Goal: Transaction & Acquisition: Purchase product/service

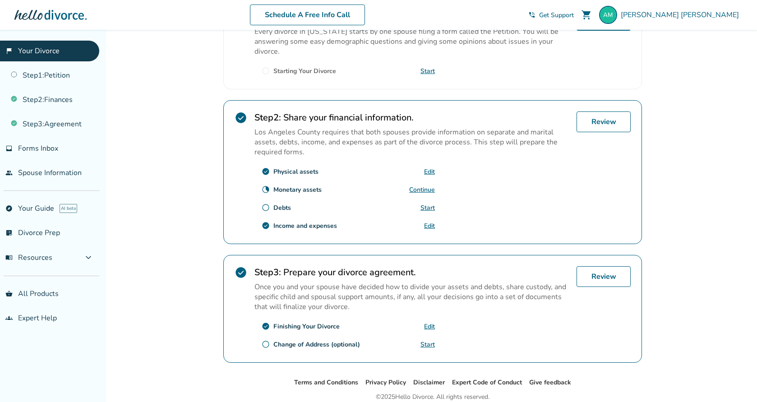
scroll to position [203, 0]
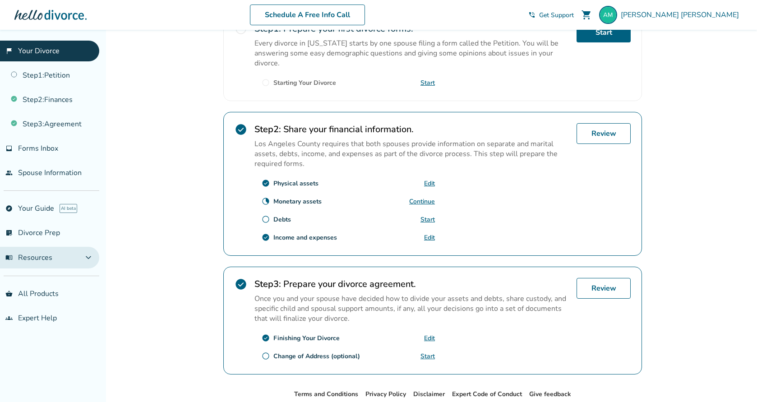
click at [83, 257] on span "expand_more" at bounding box center [88, 257] width 11 height 11
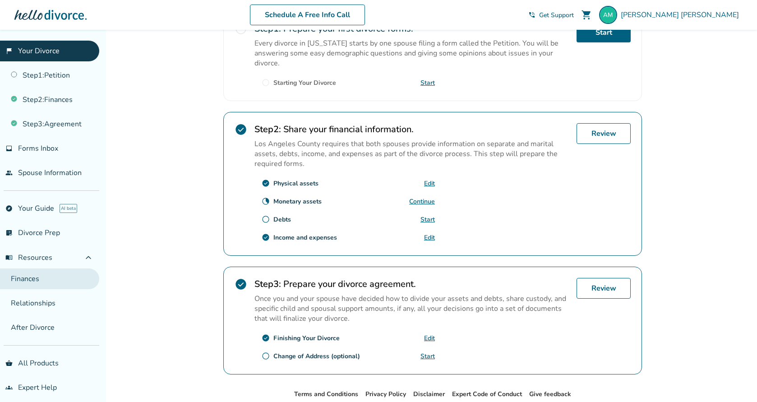
click at [53, 280] on link "Finances" at bounding box center [49, 279] width 99 height 21
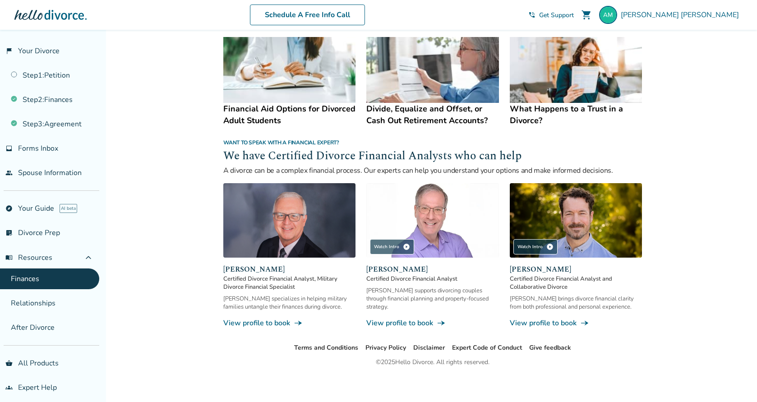
scroll to position [498, 0]
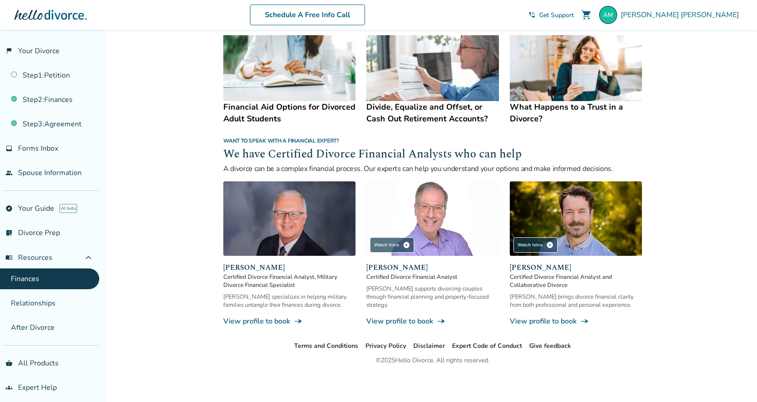
click at [555, 320] on link "View profile to book line_end_arrow_notch" at bounding box center [576, 321] width 132 height 10
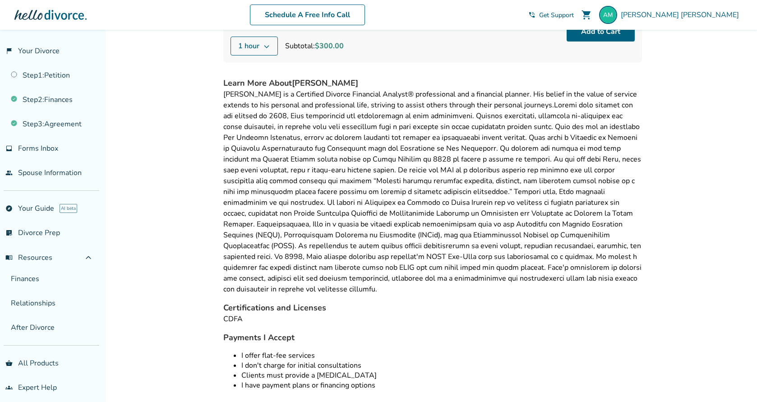
scroll to position [107, 0]
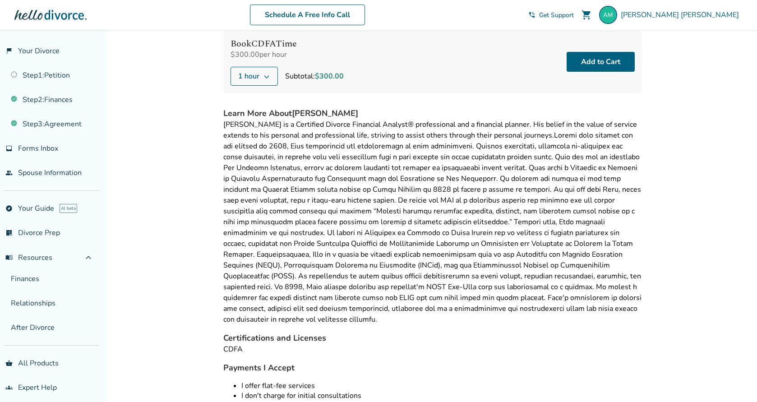
click at [381, 367] on div "Payments I Accept I offer flat-fee services I don't charge for initial consulta…" at bounding box center [432, 395] width 419 height 66
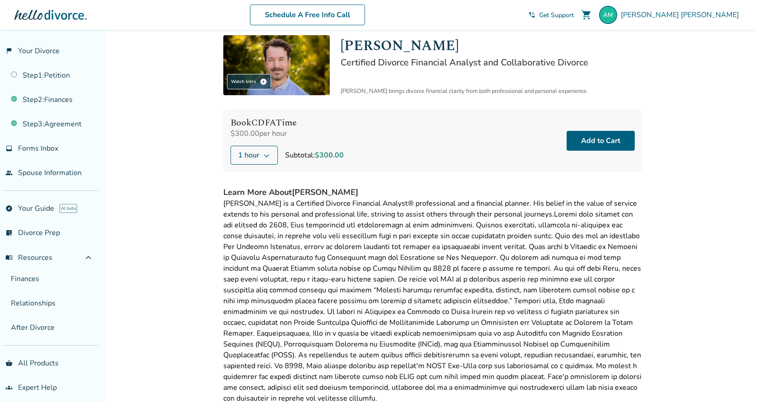
scroll to position [0, 0]
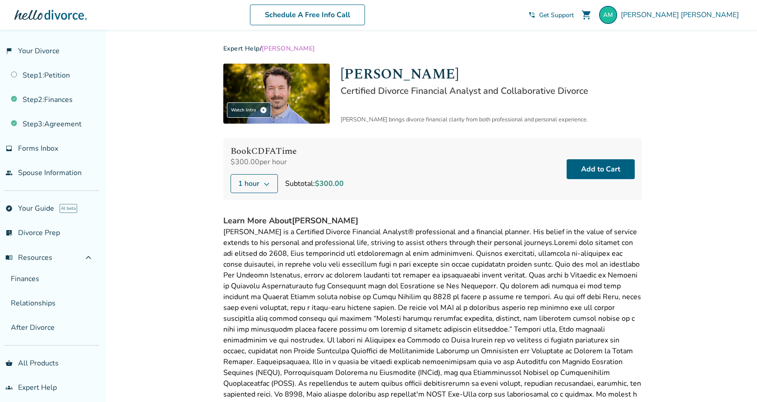
click at [271, 184] on button "1 hour" at bounding box center [254, 183] width 47 height 19
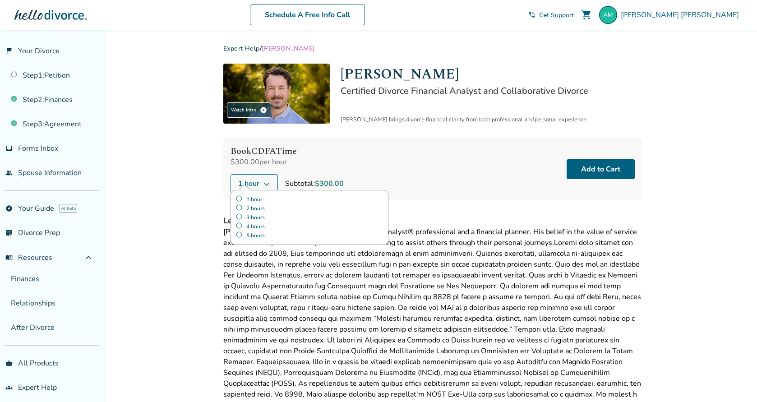
click at [259, 198] on label "1 hour" at bounding box center [310, 199] width 148 height 9
click at [584, 167] on button "Add to Cart" at bounding box center [601, 169] width 68 height 20
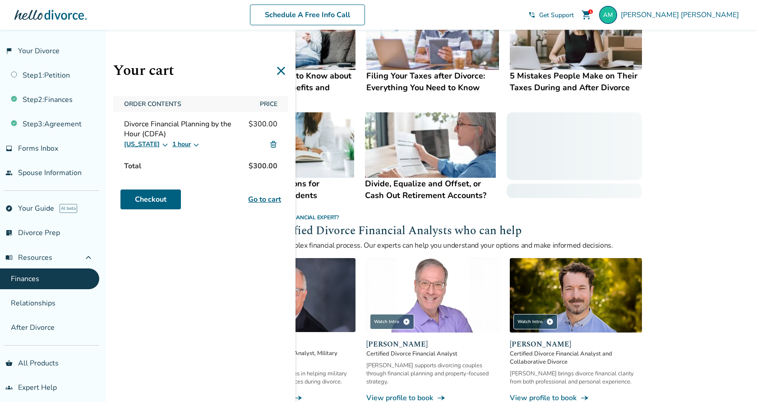
scroll to position [424, 0]
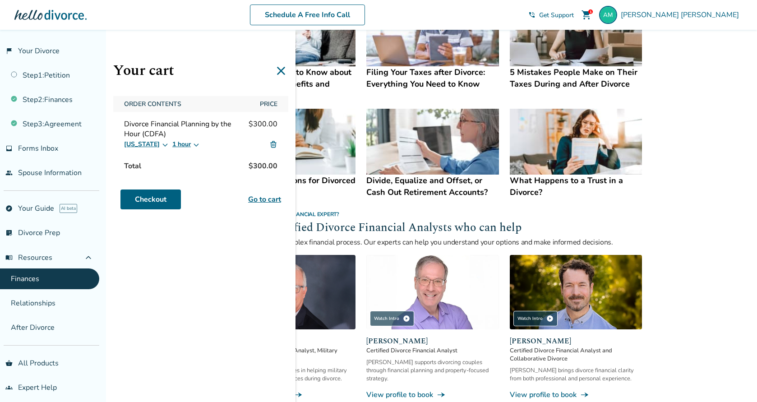
click at [409, 287] on img at bounding box center [432, 292] width 132 height 74
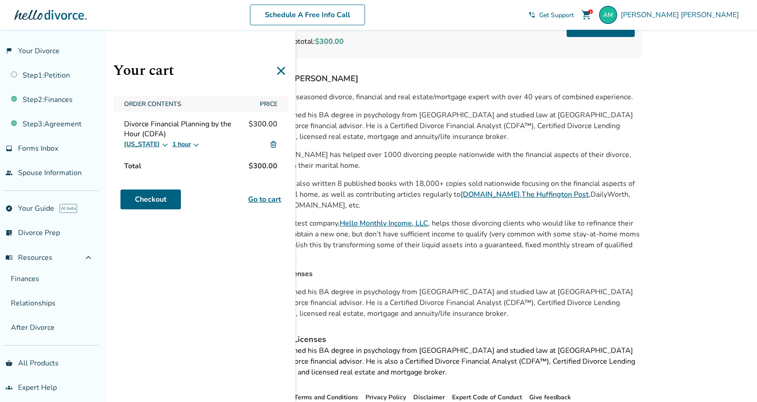
scroll to position [194, 0]
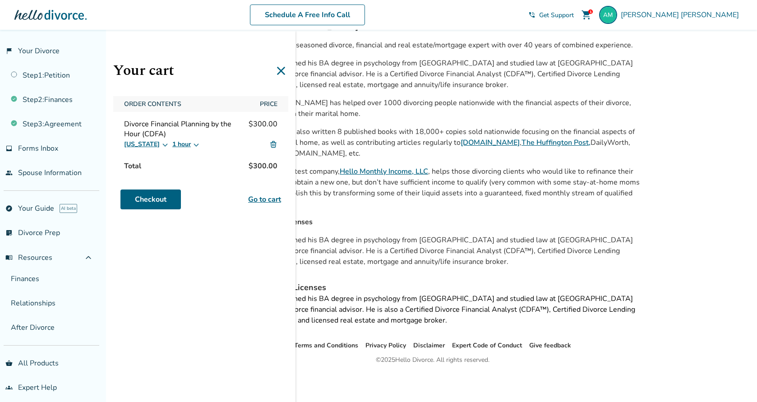
click at [279, 71] on icon at bounding box center [281, 71] width 8 height 8
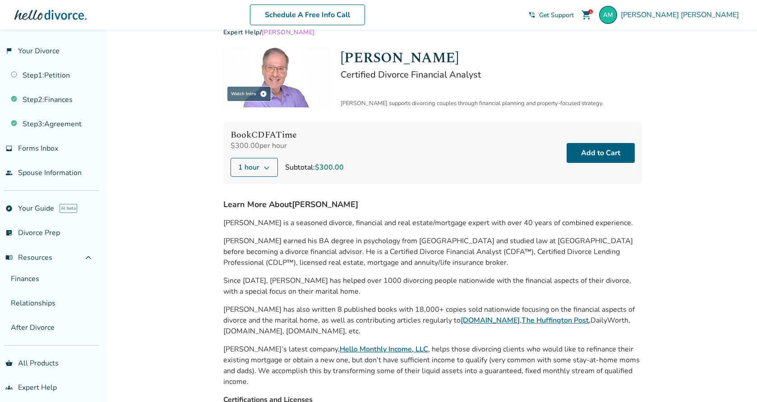
scroll to position [14, 0]
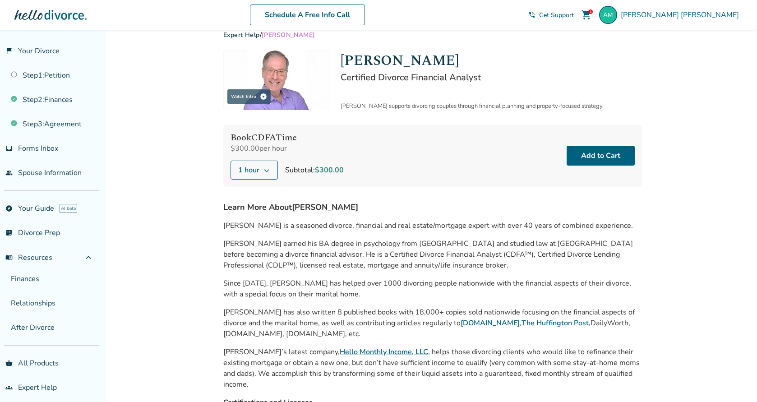
click at [270, 169] on icon at bounding box center [266, 170] width 7 height 7
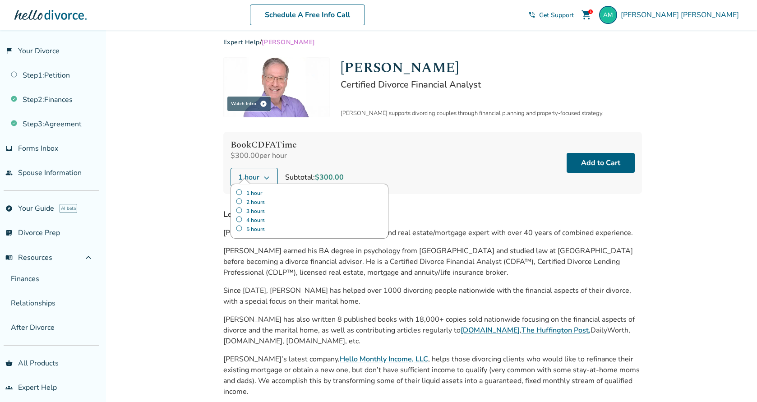
scroll to position [0, 0]
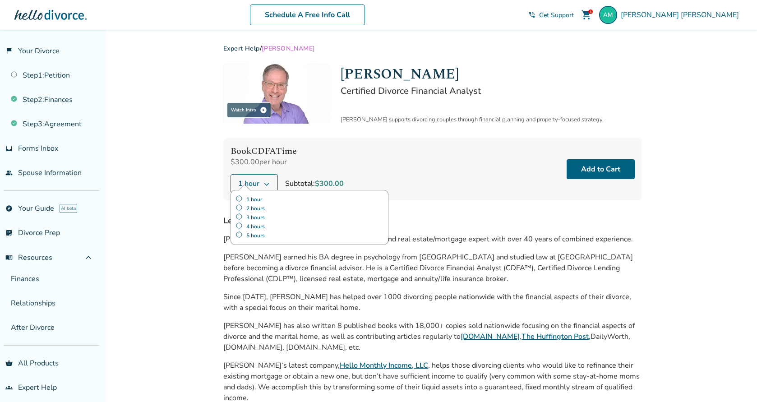
click at [334, 158] on div "$300.00 per hour" at bounding box center [287, 162] width 113 height 10
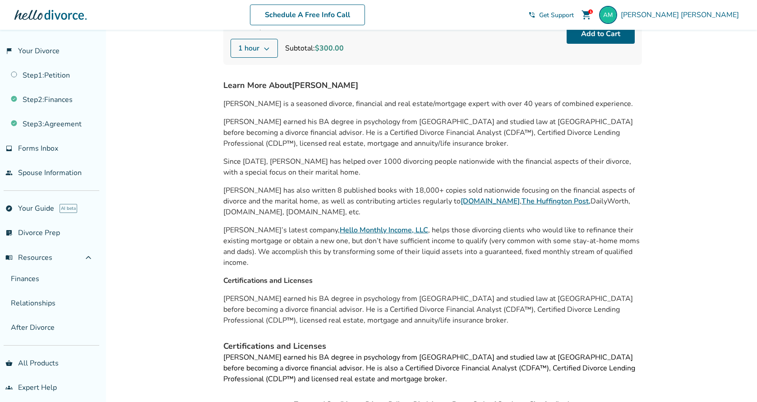
scroll to position [181, 0]
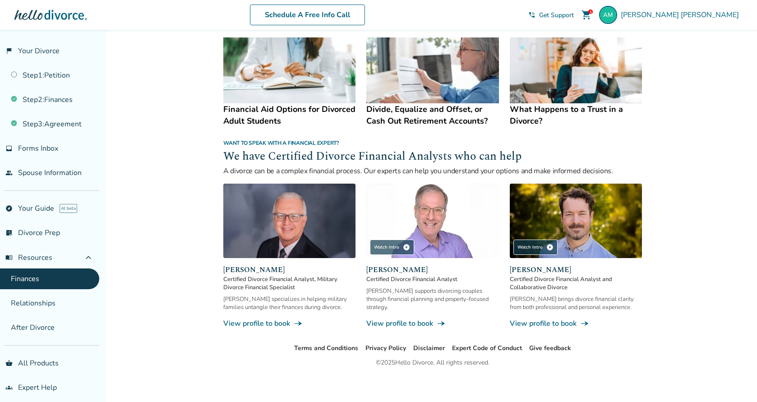
scroll to position [498, 0]
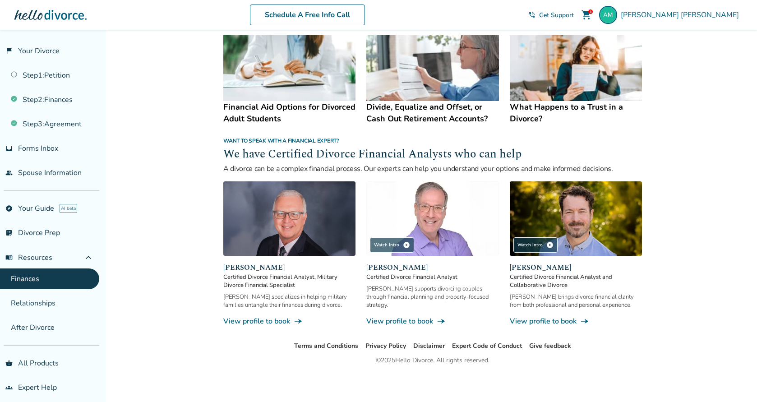
click at [270, 316] on link "View profile to book line_end_arrow_notch" at bounding box center [289, 321] width 132 height 10
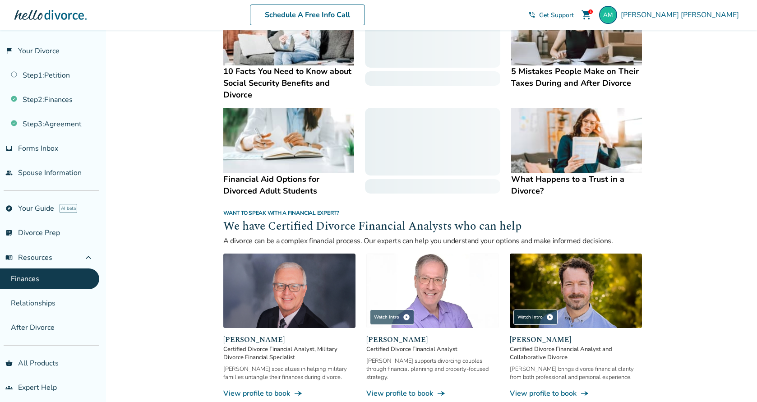
scroll to position [424, 0]
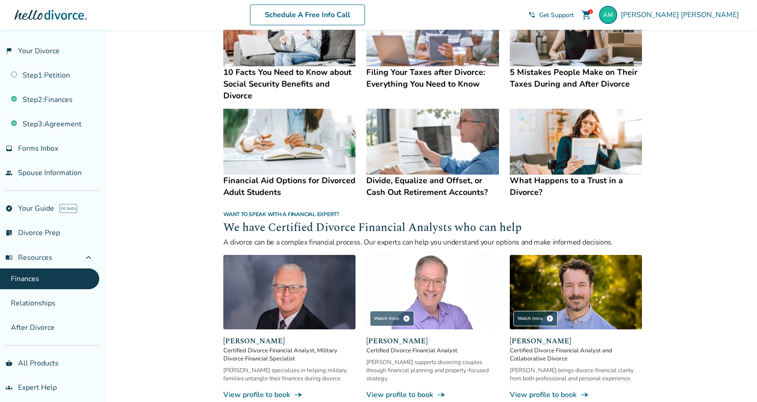
click at [582, 302] on img at bounding box center [576, 292] width 132 height 74
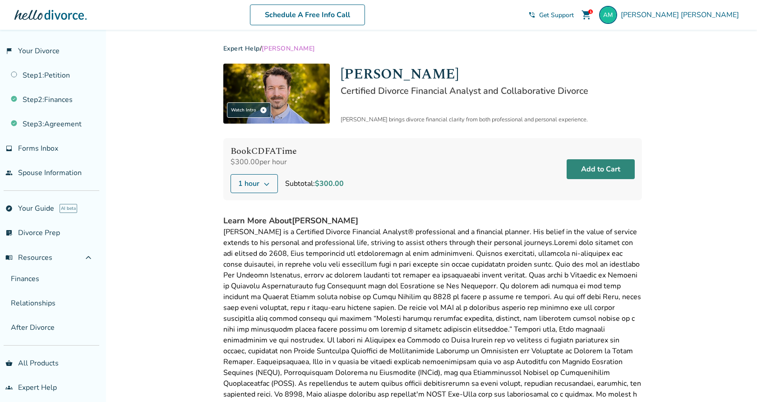
click at [582, 171] on button "Add to Cart" at bounding box center [601, 169] width 68 height 20
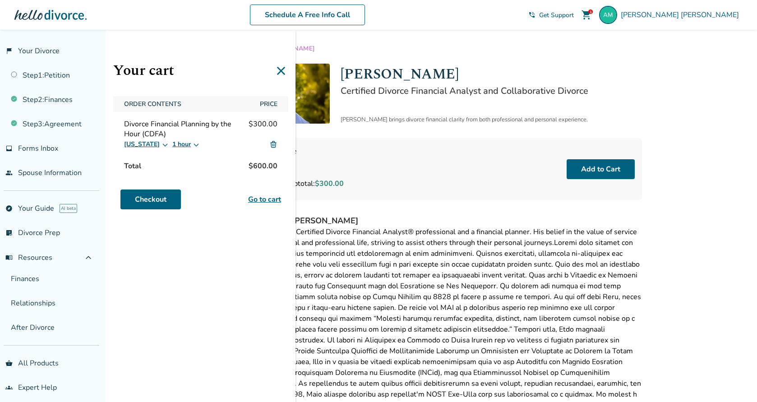
click at [194, 145] on icon at bounding box center [196, 145] width 5 height 3
click at [188, 164] on label "1 hour" at bounding box center [190, 164] width 27 height 9
click at [274, 144] on img at bounding box center [273, 144] width 8 height 8
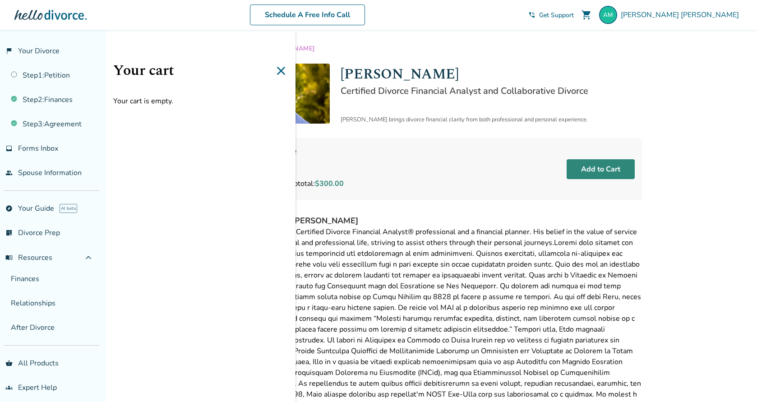
click at [604, 168] on button "Add to Cart" at bounding box center [601, 169] width 68 height 20
click at [603, 167] on button "Add to Cart" at bounding box center [601, 169] width 68 height 20
click at [280, 69] on icon at bounding box center [281, 71] width 8 height 8
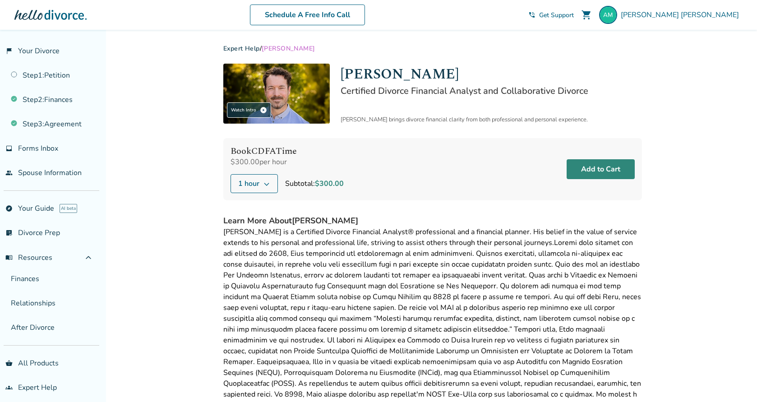
click at [596, 174] on button "Add to Cart" at bounding box center [601, 169] width 68 height 20
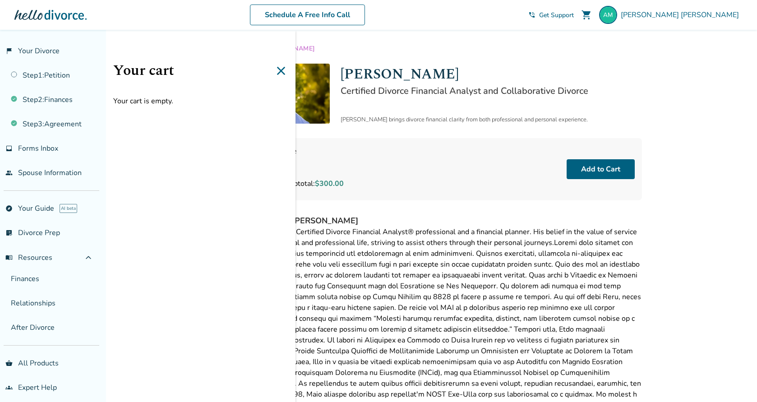
click at [283, 70] on icon at bounding box center [281, 71] width 14 height 14
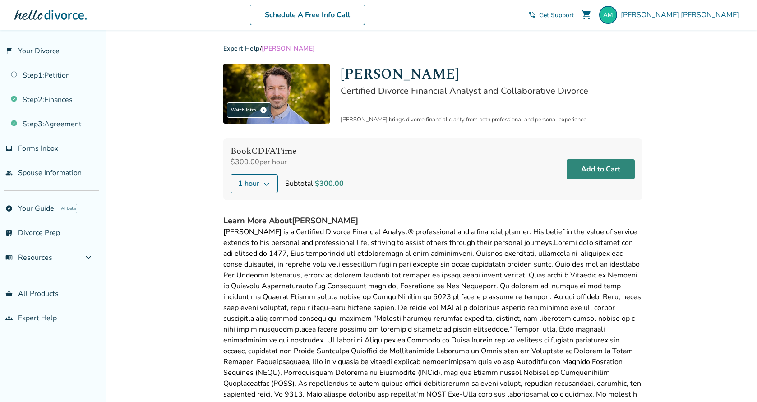
click at [587, 164] on button "Add to Cart" at bounding box center [601, 169] width 68 height 20
